Goal: Find specific page/section: Find specific page/section

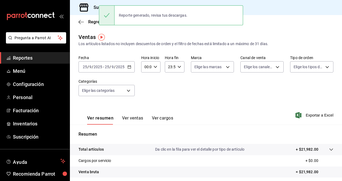
click at [128, 69] on div "[DATE] [DATE] - [DATE] [DATE]" at bounding box center [107, 66] width 56 height 11
click at [269, 21] on div "Regresar" at bounding box center [206, 22] width 272 height 14
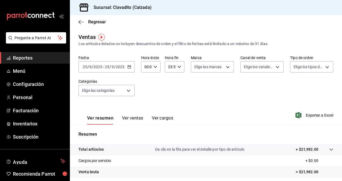
click at [34, 60] on span "Reportes" at bounding box center [39, 57] width 52 height 7
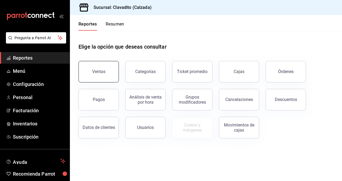
click at [95, 67] on button "Ventas" at bounding box center [99, 72] width 40 height 22
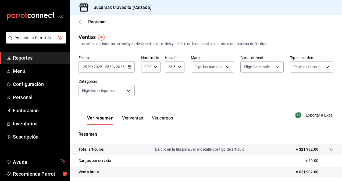
click at [27, 58] on span "Reportes" at bounding box center [39, 57] width 52 height 7
